Goal: Task Accomplishment & Management: Manage account settings

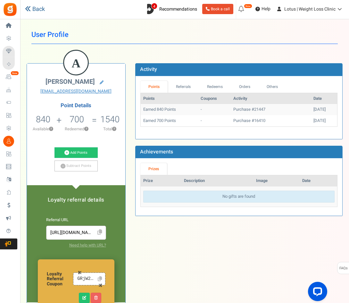
click at [29, 8] on icon at bounding box center [28, 9] width 6 height 6
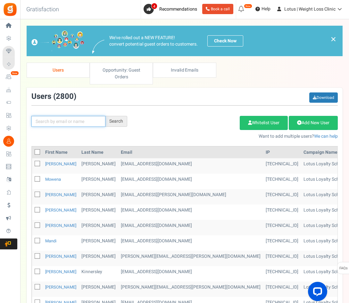
click at [57, 122] on input "text" at bounding box center [68, 121] width 74 height 11
paste input "[EMAIL_ADDRESS][DOMAIN_NAME]"
type input "[EMAIL_ADDRESS][DOMAIN_NAME]"
click at [113, 119] on div "Search" at bounding box center [116, 121] width 22 height 11
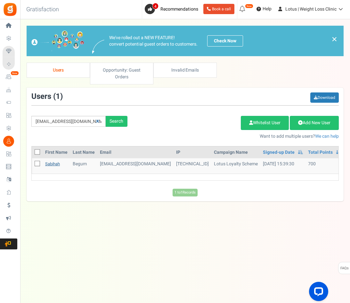
click at [52, 166] on link "Sabihah" at bounding box center [52, 164] width 15 height 6
